Goal: Information Seeking & Learning: Learn about a topic

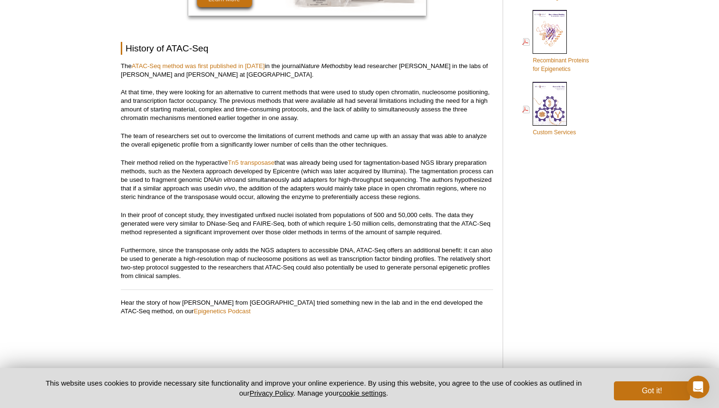
scroll to position [668, 0]
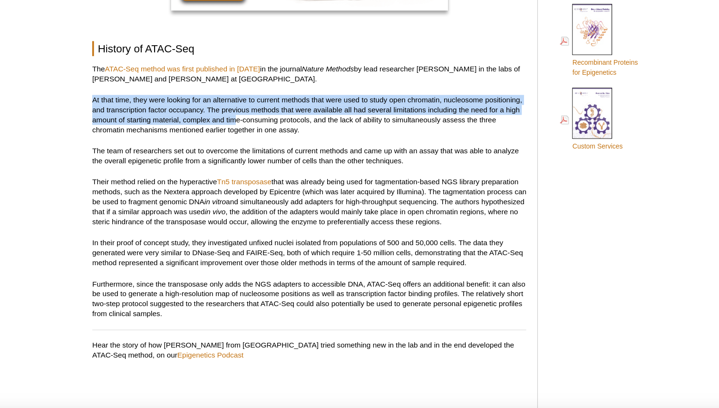
drag, startPoint x: 244, startPoint y: 107, endPoint x: 231, endPoint y: 85, distance: 25.8
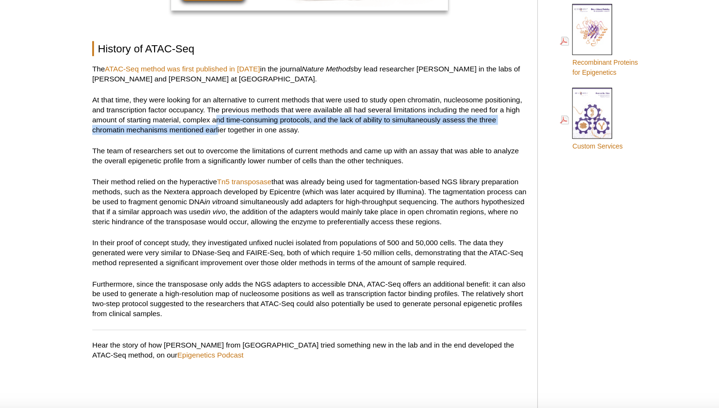
drag, startPoint x: 229, startPoint y: 104, endPoint x: 229, endPoint y: 118, distance: 14.3
click at [229, 118] on p "At that time, they were looking for an alternative to current methods that were…" at bounding box center [307, 103] width 372 height 34
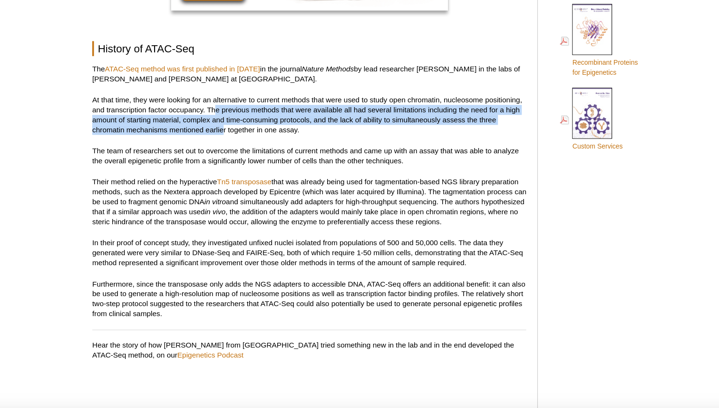
drag, startPoint x: 234, startPoint y: 119, endPoint x: 226, endPoint y: 101, distance: 19.8
click at [226, 101] on p "At that time, they were looking for an alternative to current methods that were…" at bounding box center [307, 103] width 372 height 34
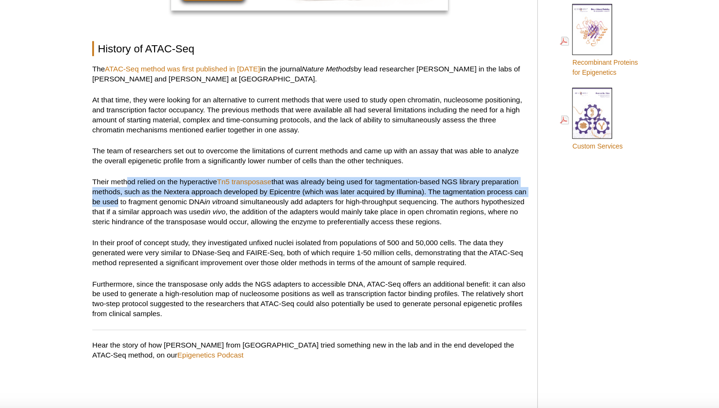
drag, startPoint x: 151, startPoint y: 163, endPoint x: 150, endPoint y: 179, distance: 16.2
click at [150, 179] on p "Their method relied on the hyperactive Tn5 transposase that was already being u…" at bounding box center [307, 177] width 372 height 43
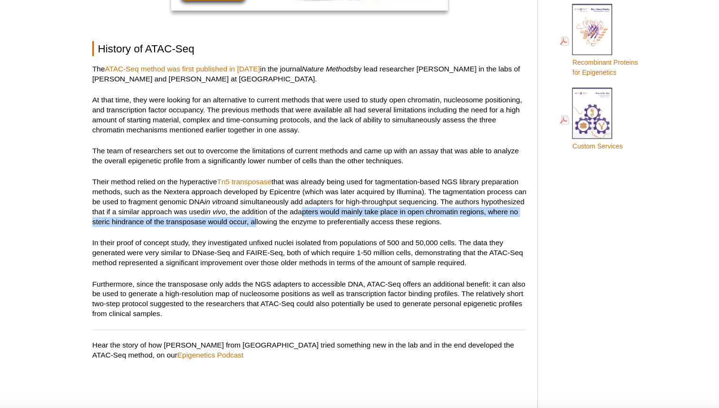
drag, startPoint x: 340, startPoint y: 183, endPoint x: 313, endPoint y: 193, distance: 28.9
click at [313, 195] on p "Their method relied on the hyperactive Tn5 transposase that was already being u…" at bounding box center [307, 177] width 372 height 43
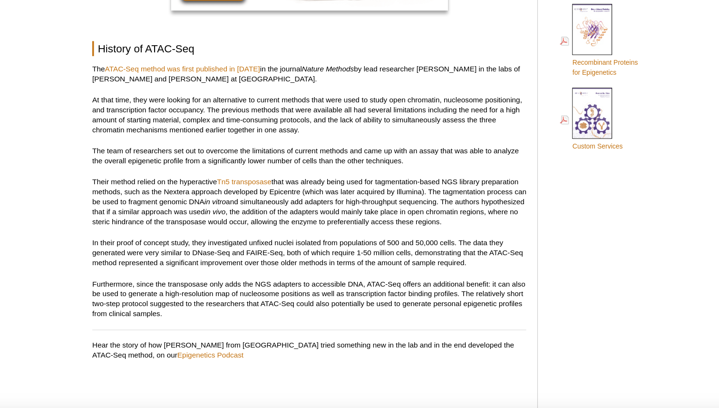
click at [334, 178] on p "Their method relied on the hyperactive Tn5 transposase that was already being u…" at bounding box center [307, 177] width 372 height 43
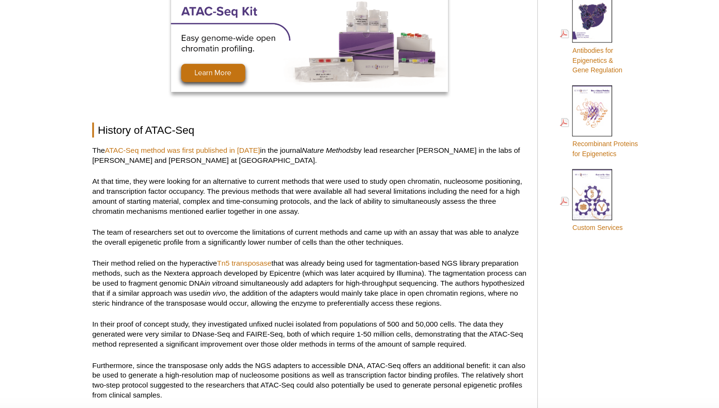
scroll to position [600, 0]
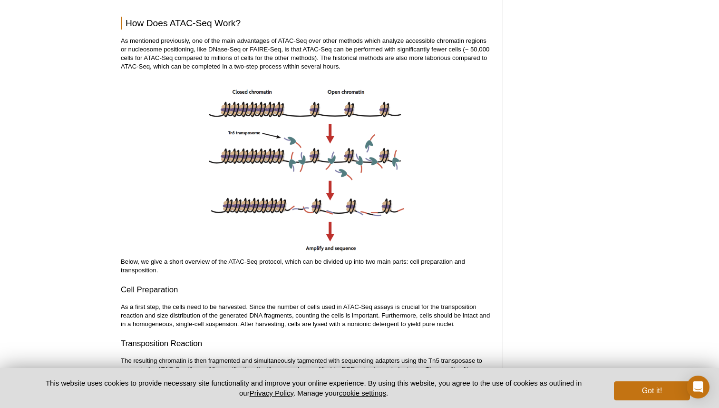
scroll to position [1070, 0]
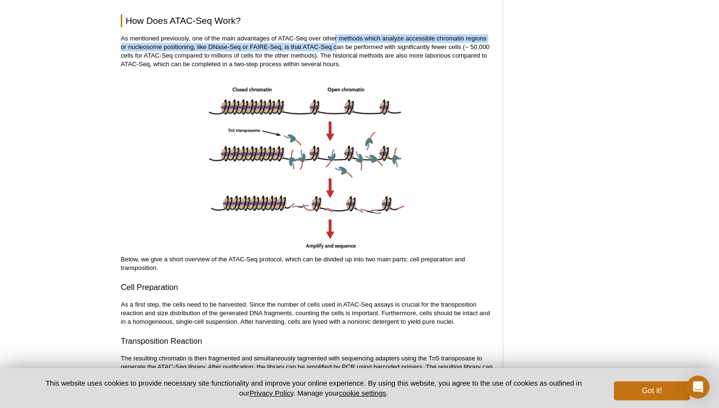
drag, startPoint x: 334, startPoint y: 39, endPoint x: 336, endPoint y: 49, distance: 10.1
click at [336, 49] on p "As mentioned previously, one of the main advantages of ATAC-Seq over other meth…" at bounding box center [307, 51] width 372 height 34
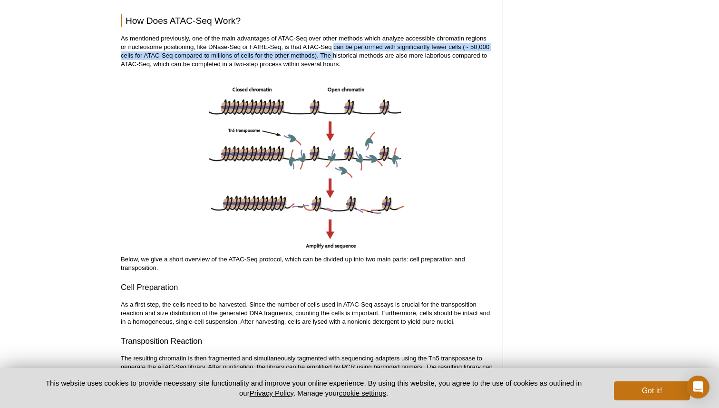
drag, startPoint x: 334, startPoint y: 49, endPoint x: 333, endPoint y: 57, distance: 8.1
click at [333, 57] on p "As mentioned previously, one of the main advantages of ATAC-Seq over other meth…" at bounding box center [307, 51] width 372 height 34
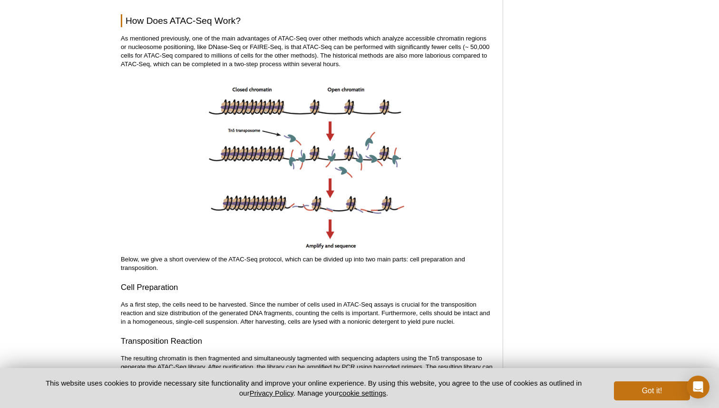
click at [332, 56] on p "As mentioned previously, one of the main advantages of ATAC-Seq over other meth…" at bounding box center [307, 51] width 372 height 34
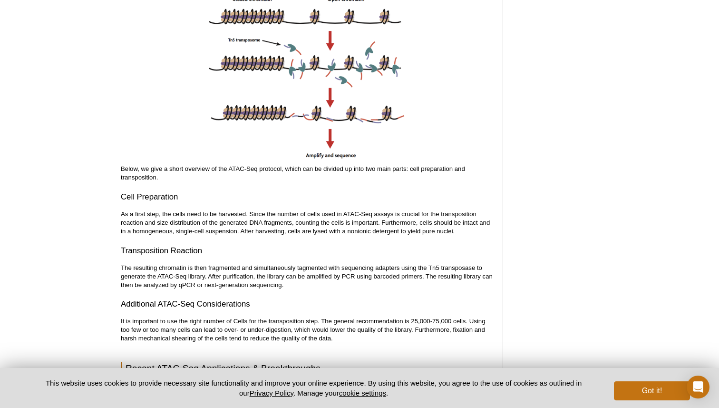
scroll to position [1166, 0]
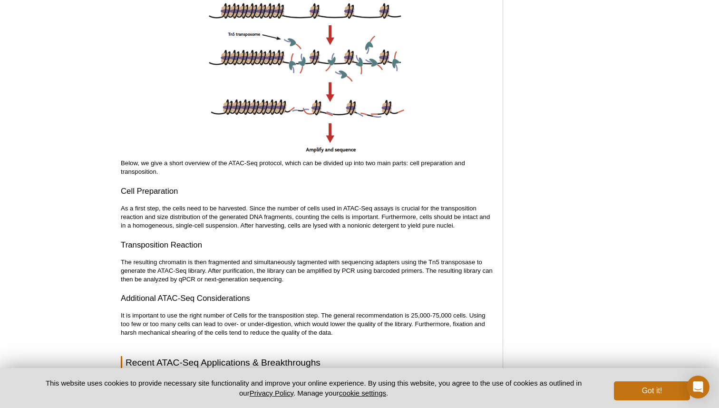
click at [424, 166] on p "Below, we give a short overview of the ATAC-Seq protocol, which can be divided …" at bounding box center [307, 167] width 372 height 17
click at [414, 166] on p "Below, we give a short overview of the ATAC-Seq protocol, which can be divided …" at bounding box center [307, 167] width 372 height 17
drag, startPoint x: 414, startPoint y: 166, endPoint x: 368, endPoint y: 165, distance: 45.7
click at [368, 165] on p "Below, we give a short overview of the ATAC-Seq protocol, which can be divided …" at bounding box center [307, 167] width 372 height 17
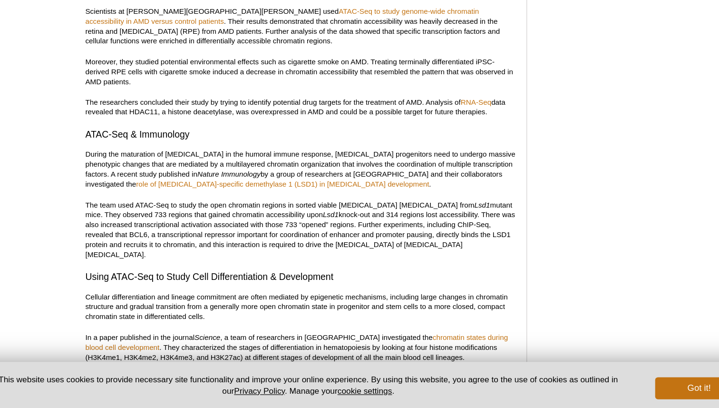
scroll to position [1795, 0]
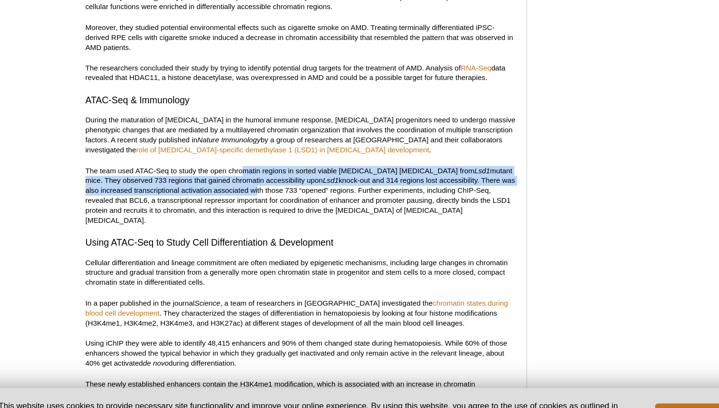
drag, startPoint x: 258, startPoint y: 170, endPoint x: 254, endPoint y: 189, distance: 19.4
click at [254, 189] on p "The team used ATAC-Seq to study the open chromatin regions in sorted viable ger…" at bounding box center [307, 201] width 372 height 51
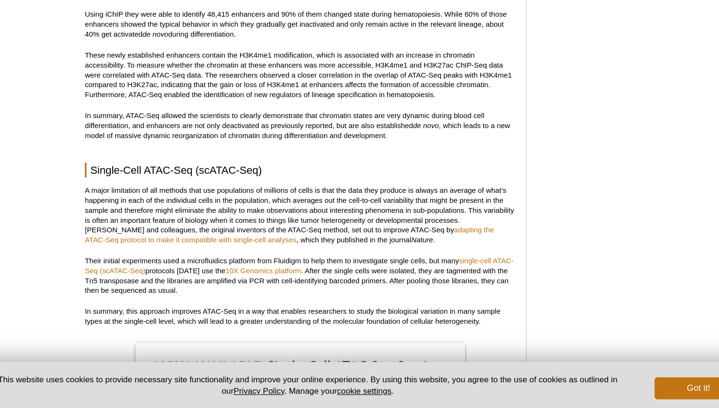
scroll to position [2073, 0]
